Goal: Communication & Community: Answer question/provide support

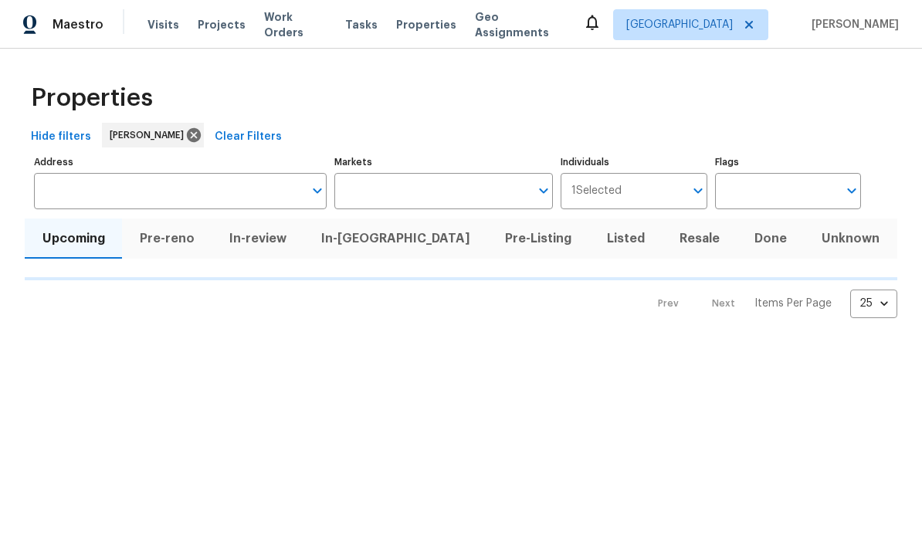
scroll to position [1, 0]
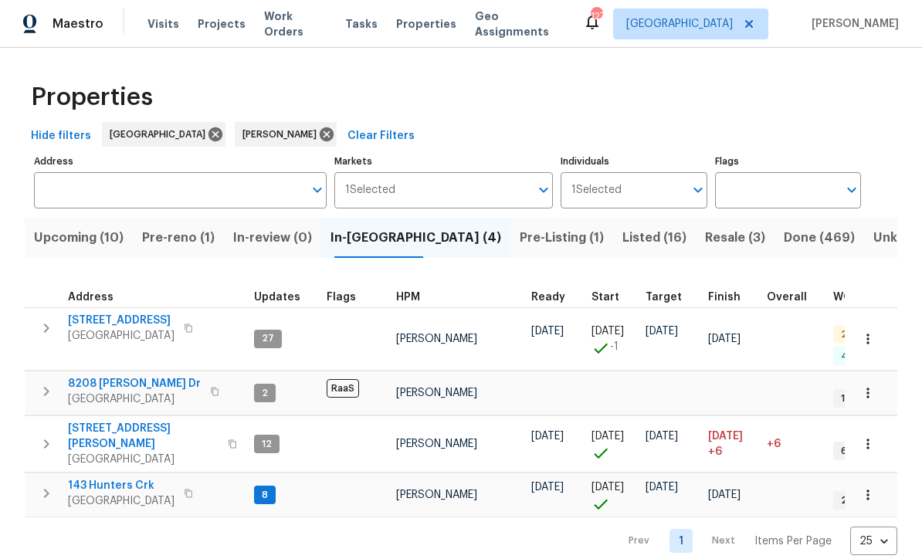
click at [84, 479] on span "143 Hunters Crk" at bounding box center [121, 486] width 107 height 15
click at [105, 479] on span "143 Hunters Crk" at bounding box center [121, 486] width 107 height 15
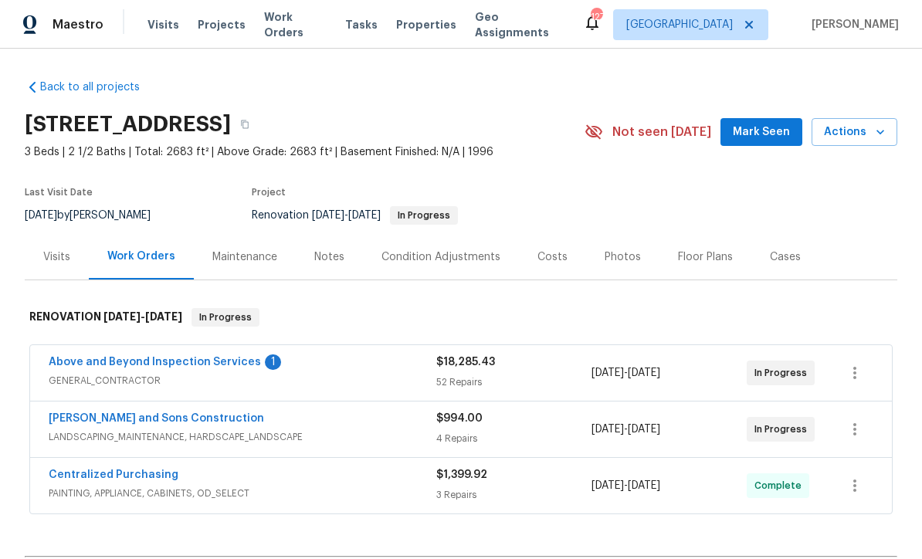
click at [122, 362] on link "Above and Beyond Inspection Services" at bounding box center [155, 362] width 212 height 11
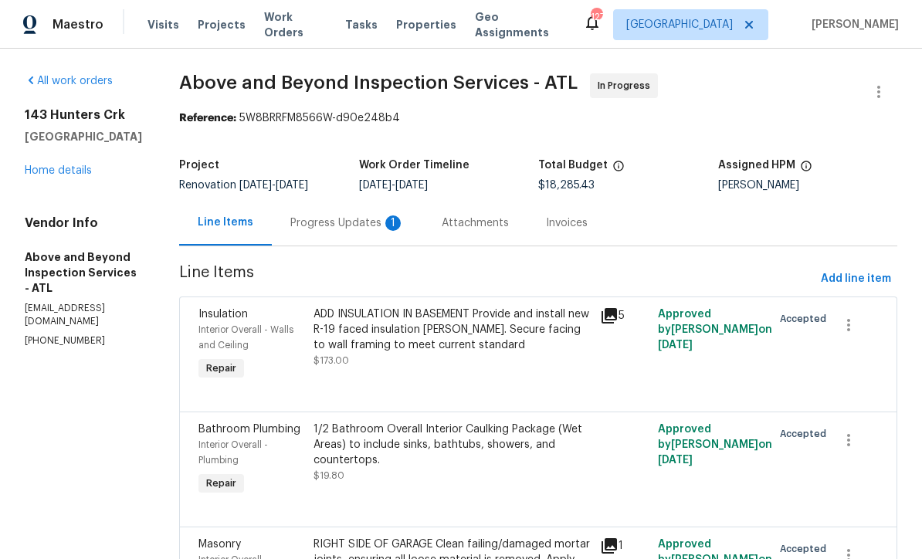
click at [379, 231] on div "Progress Updates 1" at bounding box center [347, 223] width 114 height 15
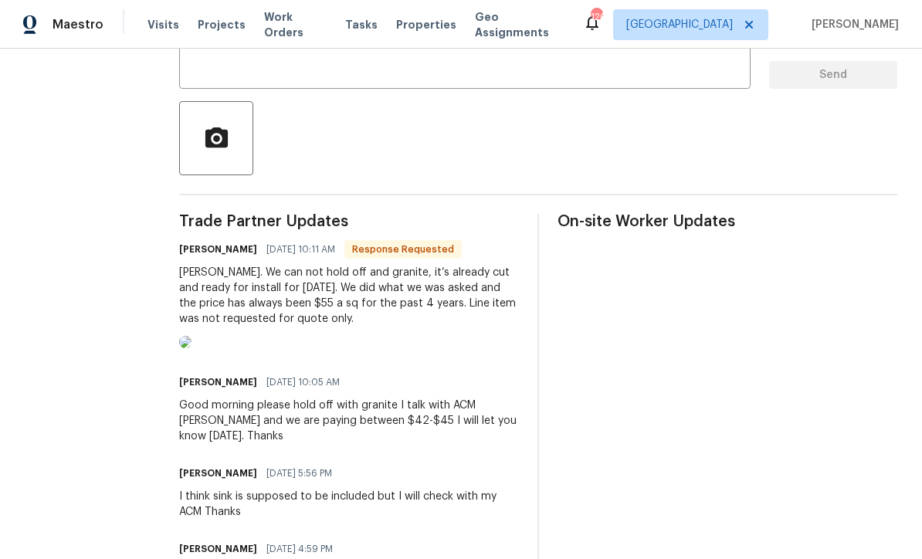
scroll to position [314, 0]
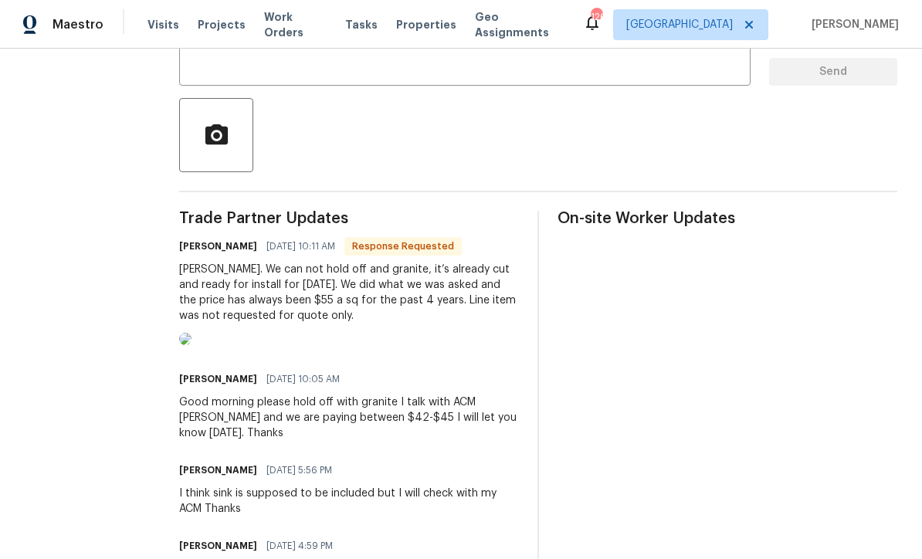
click at [192, 345] on img at bounding box center [185, 339] width 12 height 12
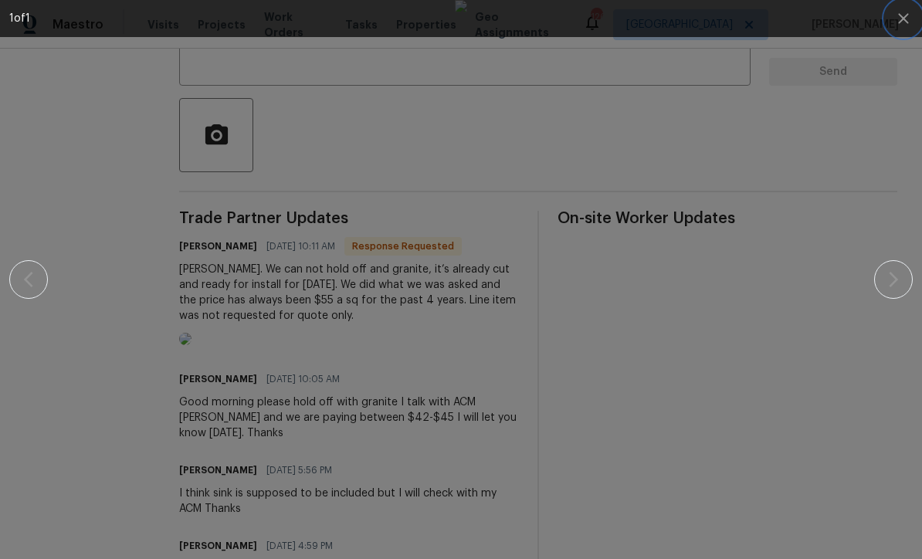
click at [900, 22] on icon "button" at bounding box center [903, 18] width 10 height 10
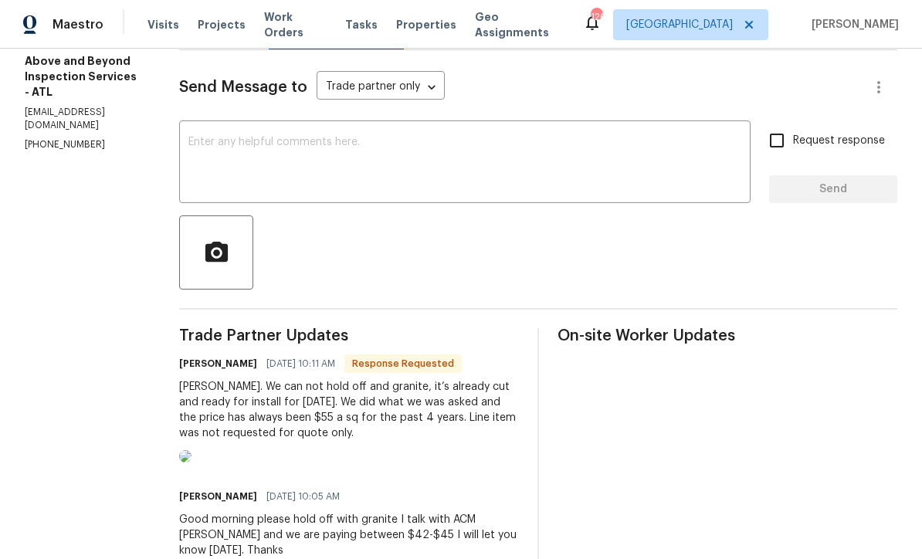
scroll to position [182, 0]
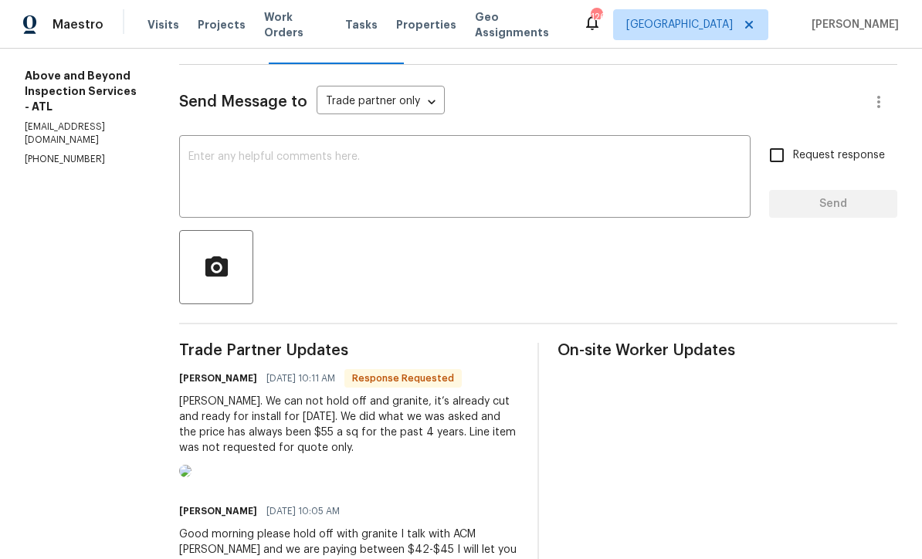
click at [257, 170] on textarea at bounding box center [465, 178] width 553 height 54
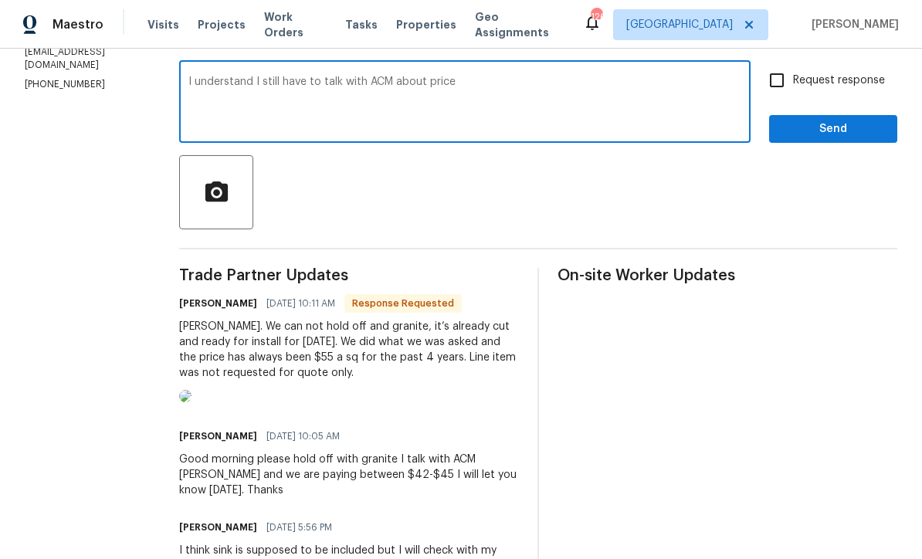
scroll to position [257, 0]
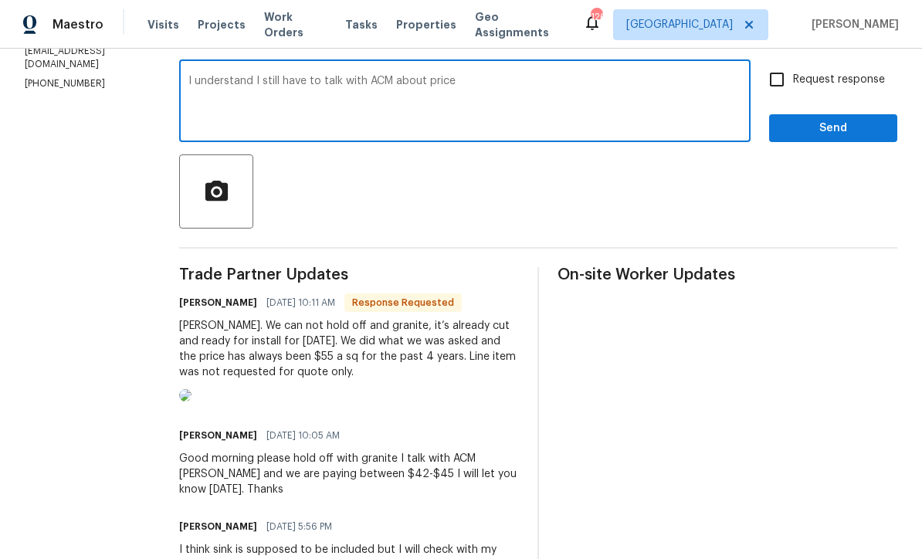
type textarea "I understand I still have to talk with ACM about price"
click at [785, 91] on input "Request response" at bounding box center [777, 79] width 32 height 32
checkbox input "true"
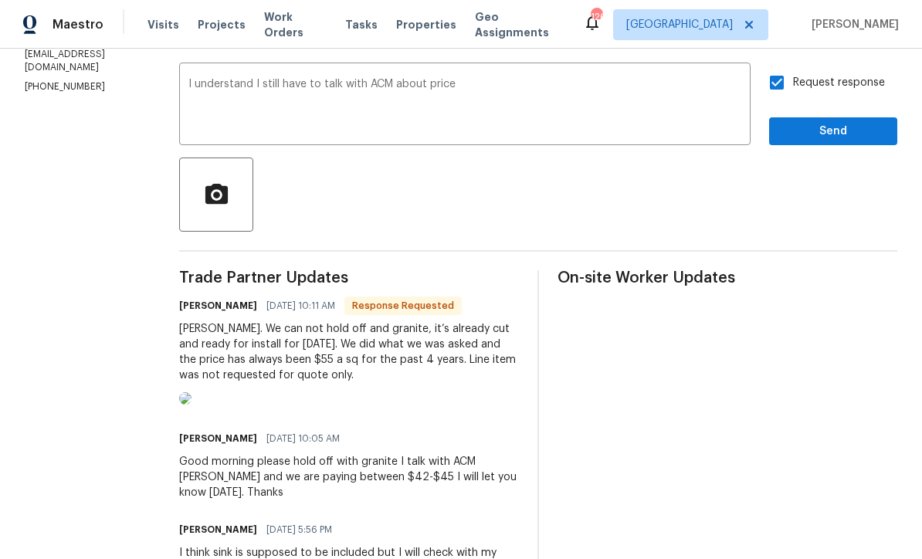
scroll to position [248, 0]
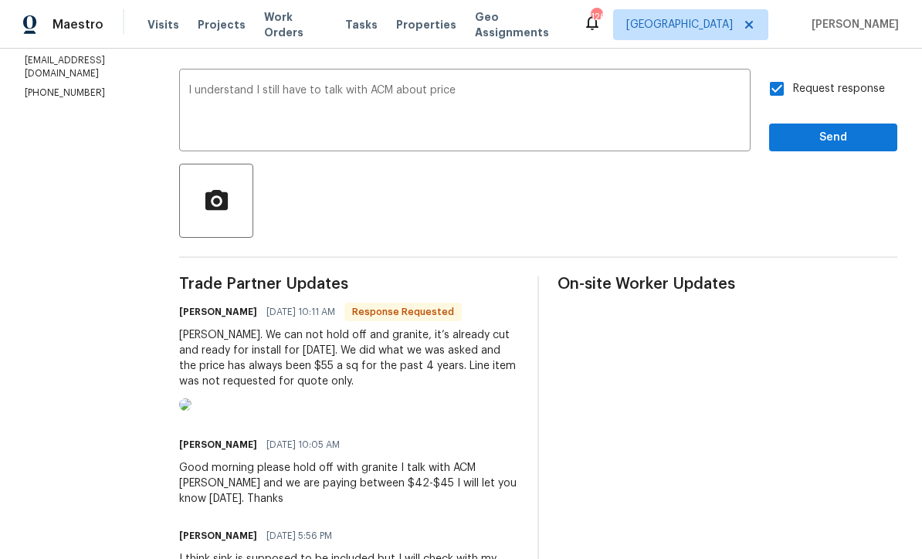
click at [526, 100] on textarea "I understand I still have to talk with ACM about price" at bounding box center [465, 112] width 553 height 54
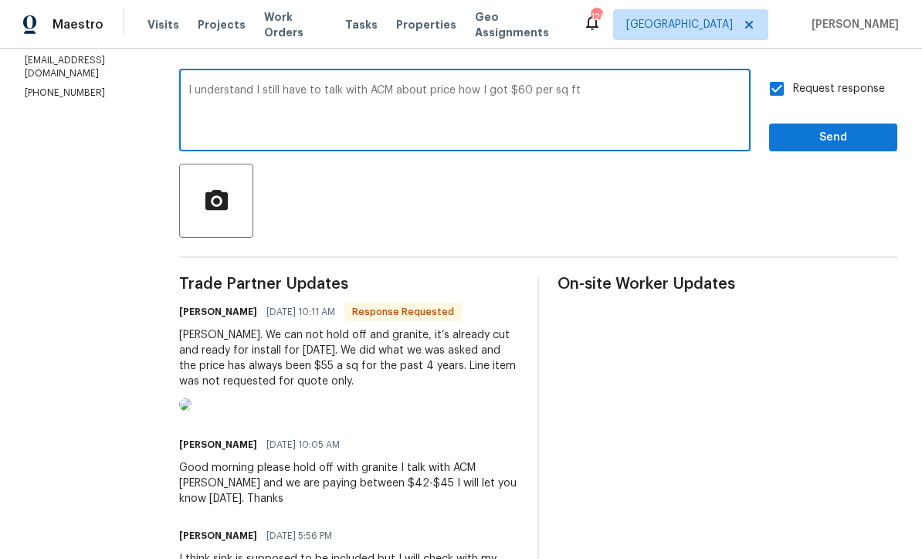
type textarea "I understand I still have to talk with ACM about price how I got $60 per sq ft"
click at [779, 102] on input "Request response" at bounding box center [777, 89] width 32 height 32
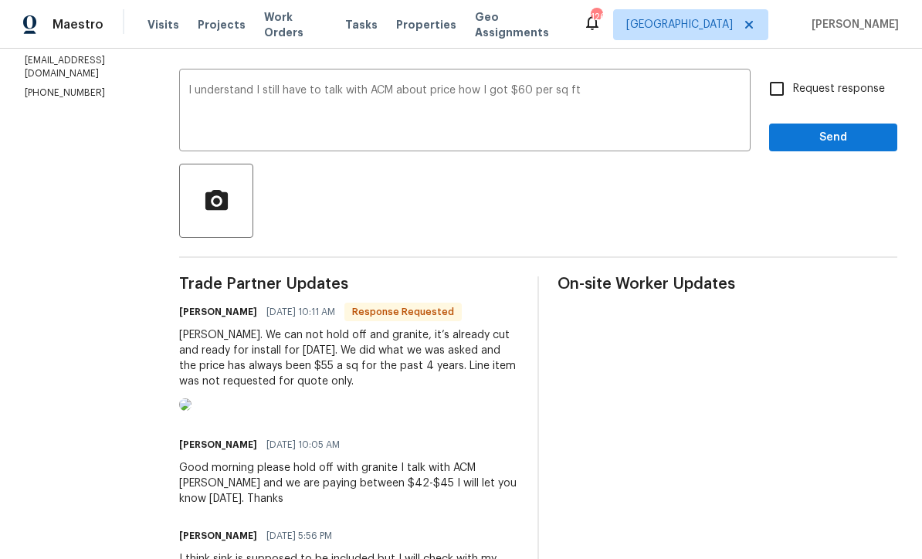
click at [192, 411] on img at bounding box center [185, 405] width 12 height 12
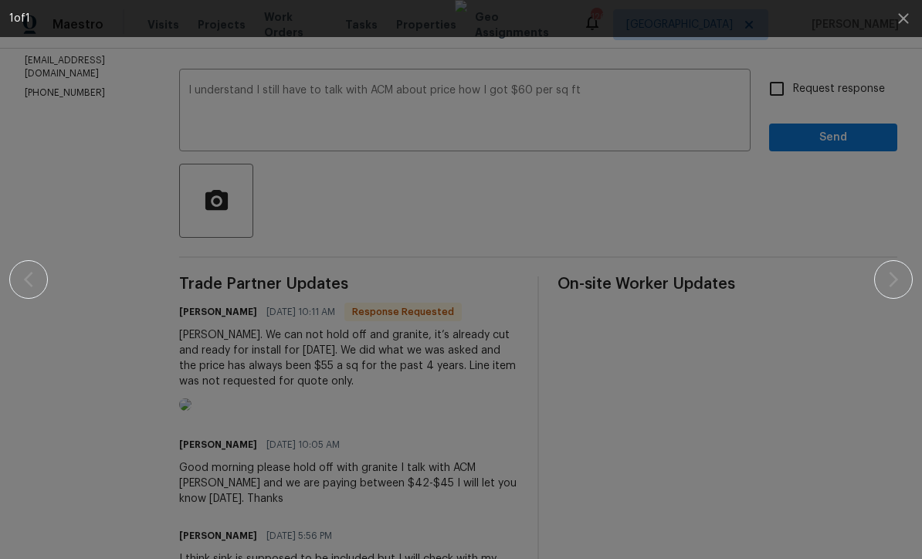
click at [814, 215] on div at bounding box center [461, 279] width 790 height 559
click at [817, 352] on div at bounding box center [461, 279] width 790 height 559
click at [902, 18] on icon "button" at bounding box center [903, 18] width 10 height 10
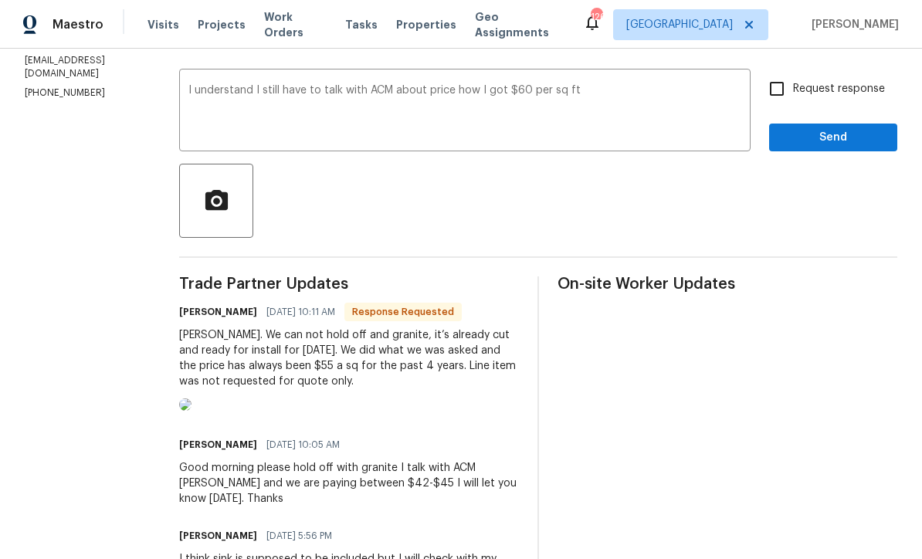
click at [775, 90] on input "Request response" at bounding box center [777, 89] width 32 height 32
checkbox input "true"
click at [820, 142] on span "Send" at bounding box center [834, 137] width 104 height 19
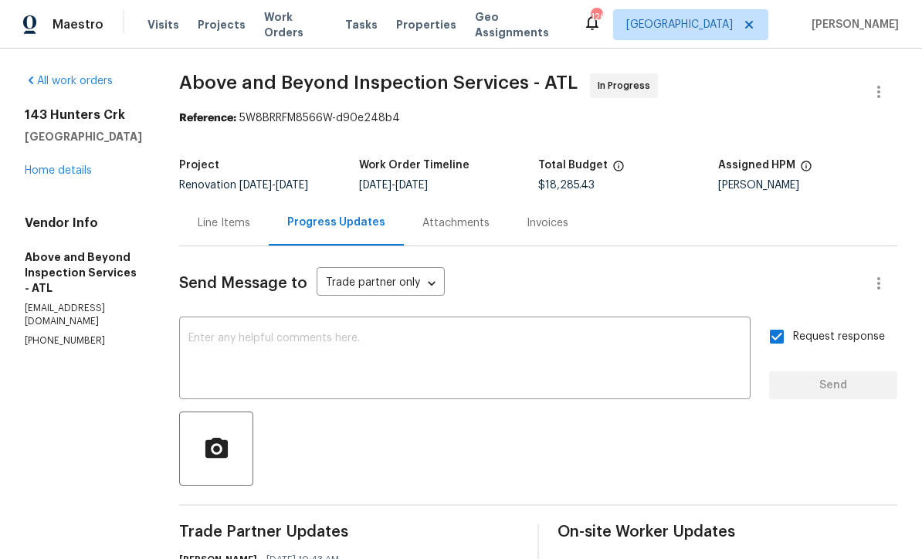
scroll to position [0, 0]
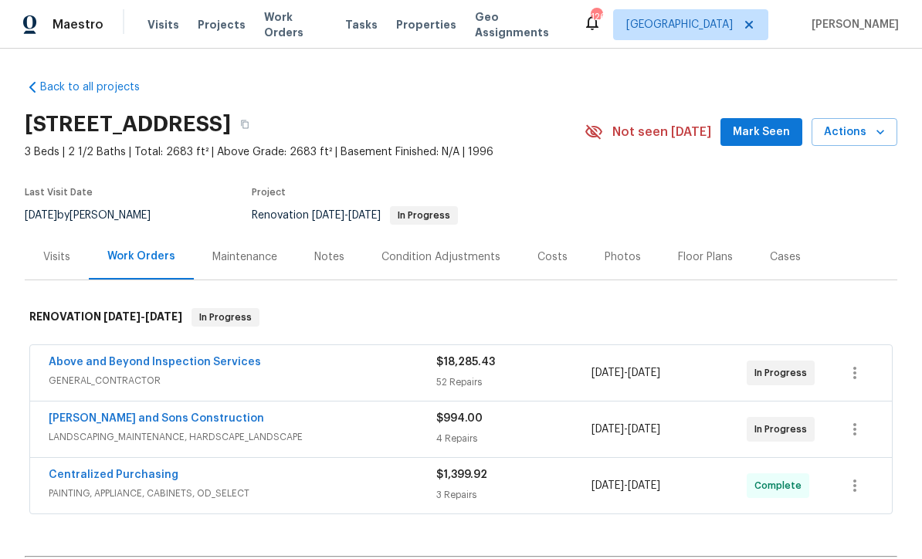
click at [100, 366] on link "Above and Beyond Inspection Services" at bounding box center [155, 362] width 212 height 11
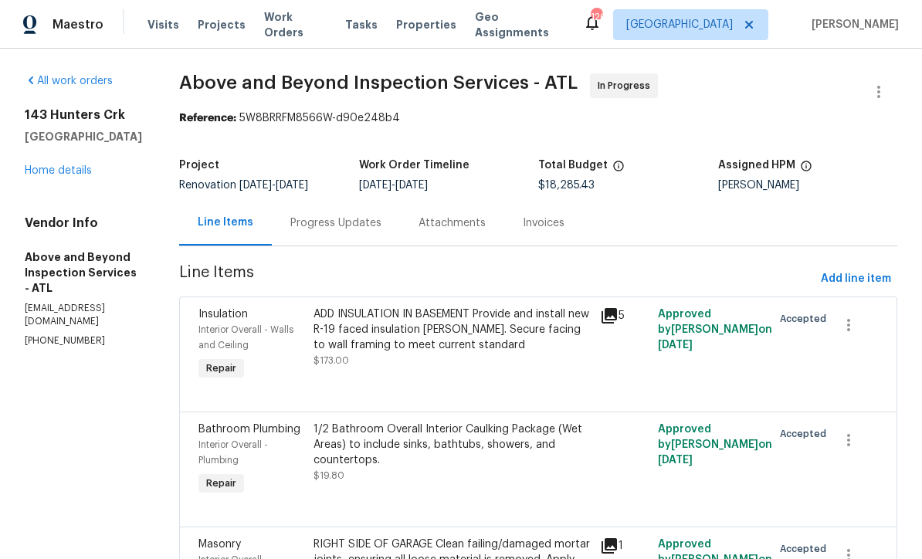
click at [374, 243] on div "Progress Updates" at bounding box center [336, 223] width 128 height 46
